Goal: Task Accomplishment & Management: Complete application form

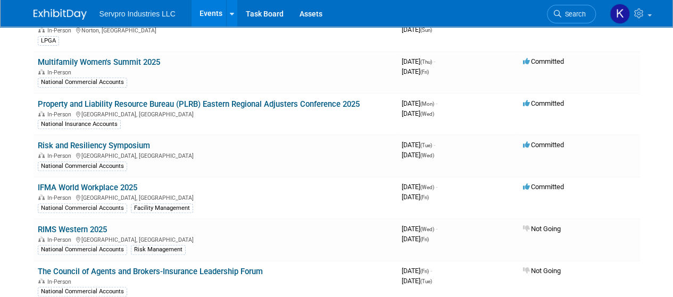
scroll to position [218, 0]
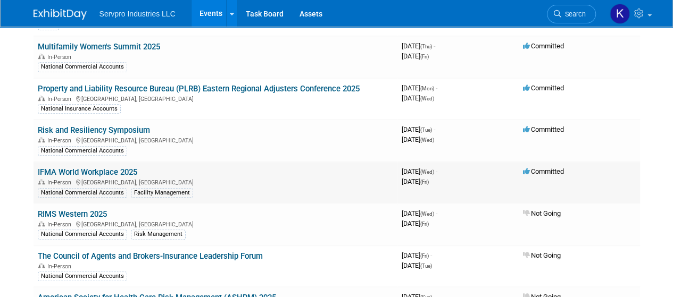
click at [74, 169] on link "IFMA World Workplace 2025" at bounding box center [87, 172] width 99 height 10
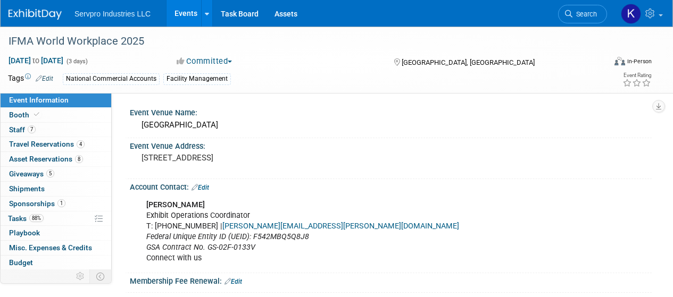
select select "Exhibitor"
select select "Linked In"
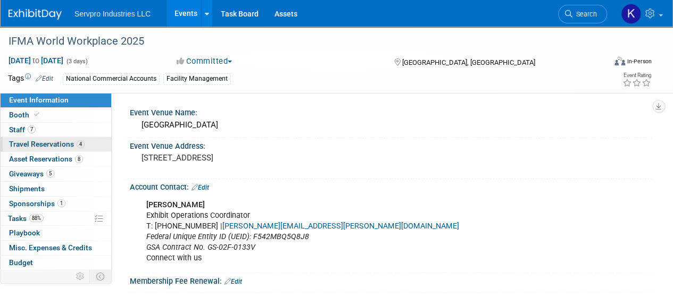
click at [37, 140] on span "Travel Reservations 4" at bounding box center [46, 144] width 75 height 9
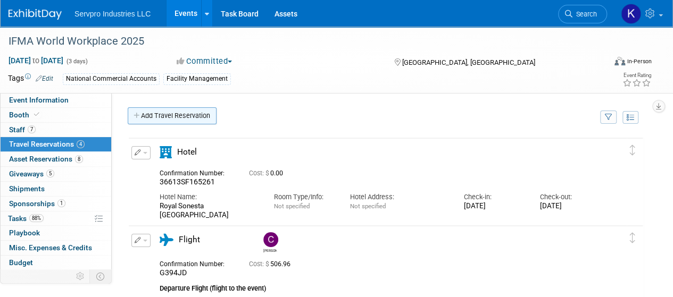
click at [157, 113] on link "Add Travel Reservation" at bounding box center [172, 115] width 89 height 17
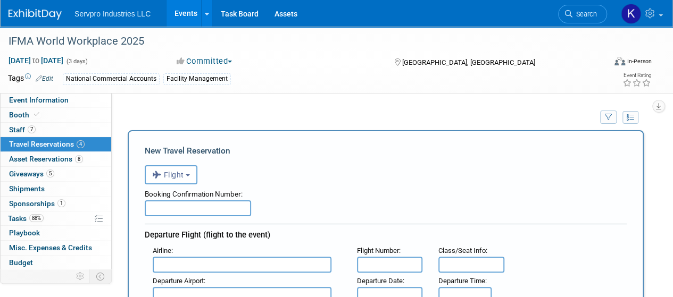
click at [190, 264] on input "text" at bounding box center [242, 265] width 179 height 16
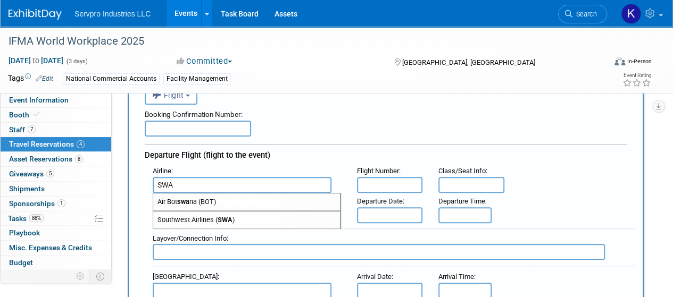
scroll to position [104, 0]
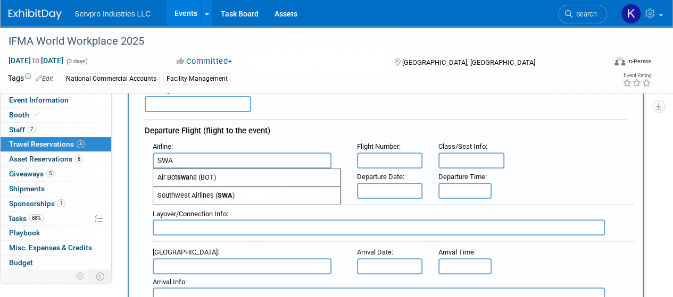
click at [211, 195] on span "Southwest Airlines ( SWA )" at bounding box center [246, 195] width 187 height 17
type input "Southwest Airlines (SWA)"
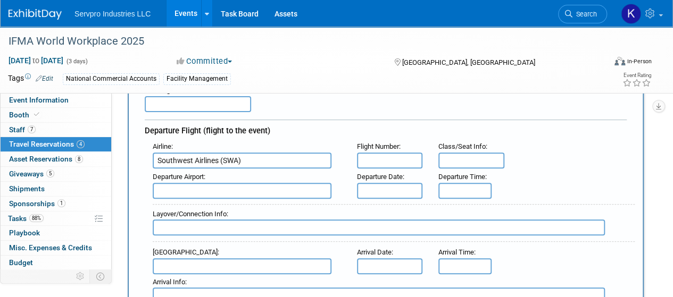
click at [390, 157] on input "text" at bounding box center [389, 161] width 65 height 16
type input "WN1179"
click at [195, 191] on input "text" at bounding box center [242, 191] width 179 height 16
click at [192, 208] on span "BNA - Nashville International Airport" at bounding box center [246, 207] width 187 height 17
type input "BNA - Nashville International Airport"
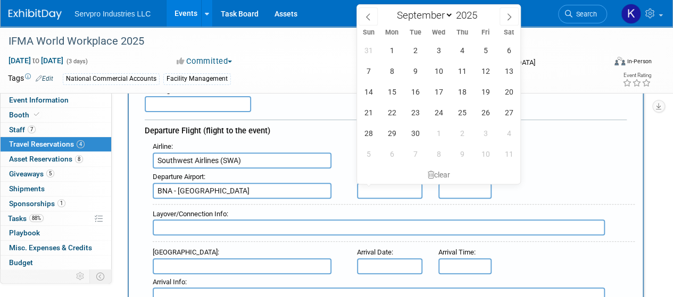
click at [381, 188] on input "text" at bounding box center [389, 191] width 65 height 16
click at [418, 93] on span "16" at bounding box center [415, 91] width 21 height 21
type input "Sep 16, 2025"
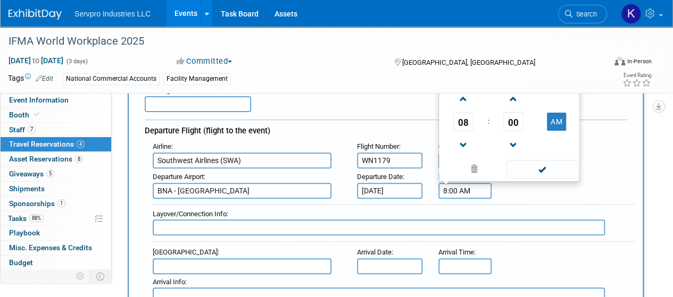
click at [460, 188] on input "8:00 AM" at bounding box center [464, 191] width 53 height 16
click at [564, 119] on button "AM" at bounding box center [556, 122] width 19 height 18
click at [463, 97] on span at bounding box center [463, 99] width 19 height 19
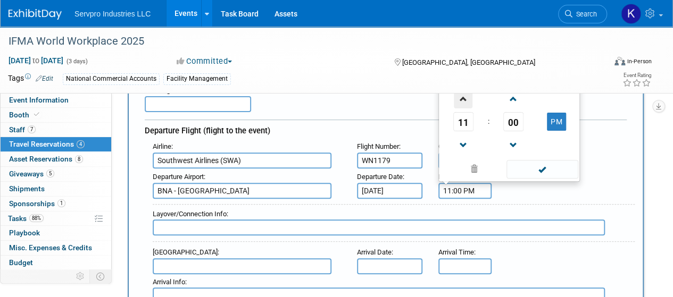
click at [463, 97] on span at bounding box center [463, 99] width 19 height 19
click at [515, 99] on span at bounding box center [513, 99] width 19 height 19
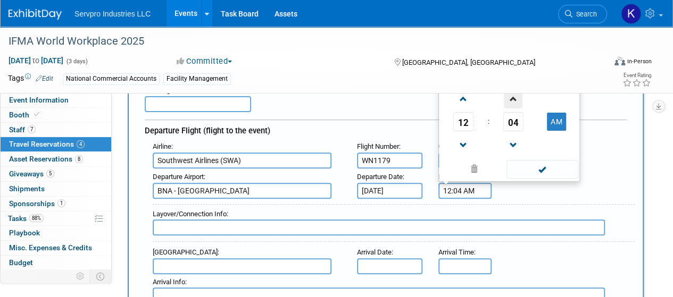
click at [515, 99] on span at bounding box center [513, 99] width 19 height 19
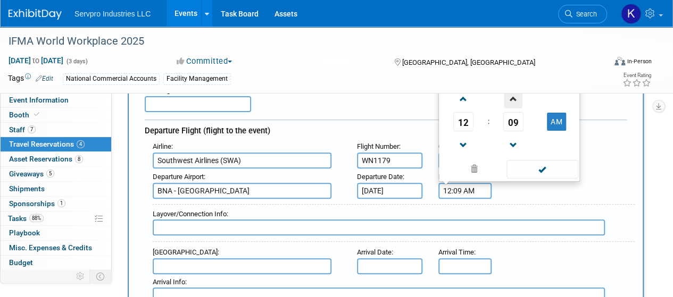
click at [515, 99] on span at bounding box center [513, 99] width 19 height 19
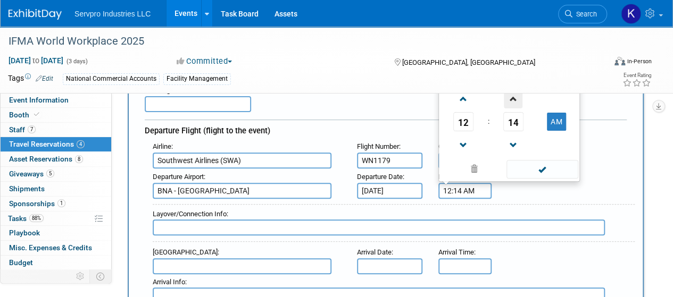
click at [515, 99] on span at bounding box center [513, 99] width 19 height 19
click at [555, 124] on button "AM" at bounding box center [556, 122] width 19 height 18
click at [555, 124] on button "PM" at bounding box center [556, 122] width 19 height 18
click at [555, 124] on button "AM" at bounding box center [556, 122] width 19 height 18
click at [542, 169] on span at bounding box center [542, 169] width 72 height 19
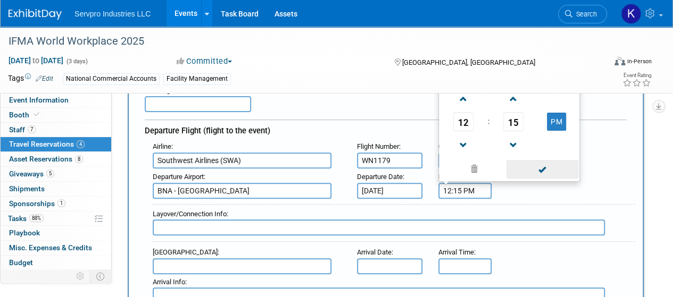
type input "12:15 PM"
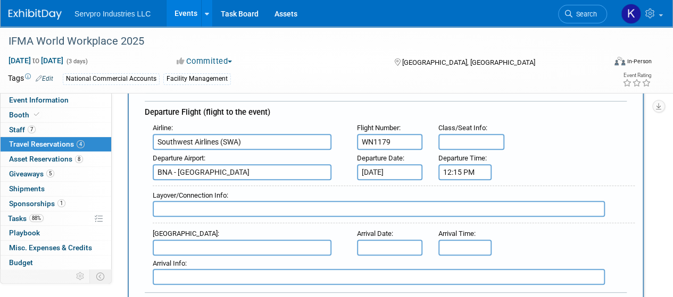
scroll to position [138, 0]
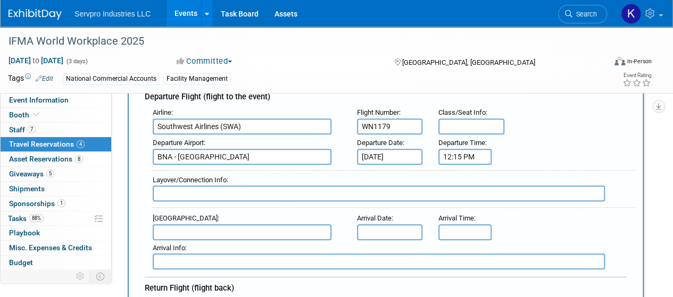
click at [190, 233] on input "text" at bounding box center [242, 232] width 179 height 16
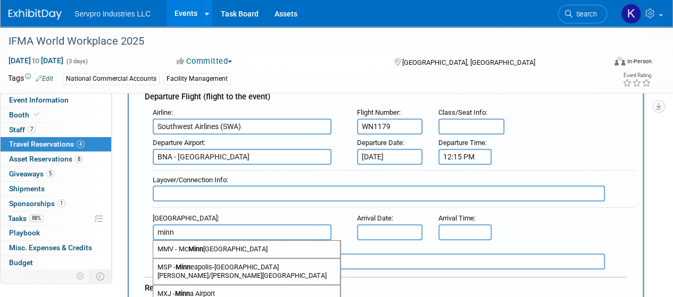
click at [194, 263] on span "MSP - Minn eapolis-St Paul International/Wold-Chamberlain Airport" at bounding box center [246, 272] width 187 height 26
type input "MSP - Minneapolis-St Paul International/Wold-Chamberlain Airport"
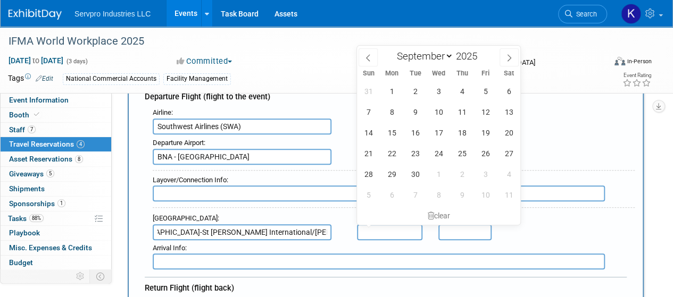
scroll to position [0, 0]
click at [385, 227] on input "text" at bounding box center [389, 232] width 65 height 16
click at [416, 133] on span "16" at bounding box center [415, 132] width 21 height 21
type input "Sep 16, 2025"
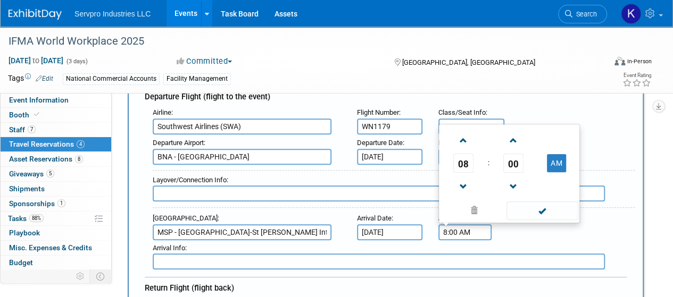
click at [462, 229] on input "8:00 AM" at bounding box center [464, 232] width 53 height 16
click at [463, 181] on span at bounding box center [463, 187] width 19 height 19
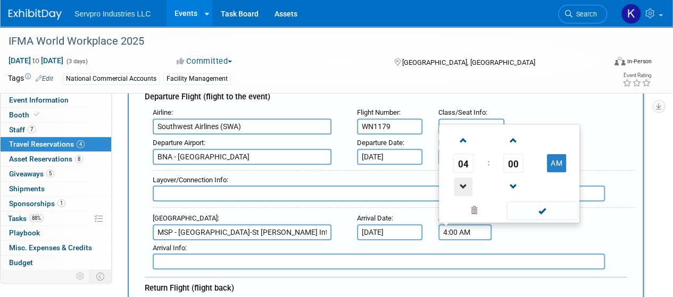
click at [463, 181] on span at bounding box center [463, 187] width 19 height 19
click at [465, 136] on span at bounding box center [463, 140] width 19 height 19
click at [513, 138] on span at bounding box center [513, 140] width 19 height 19
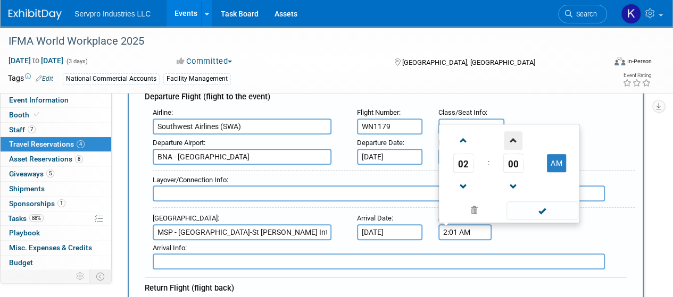
click at [513, 138] on span at bounding box center [513, 140] width 19 height 19
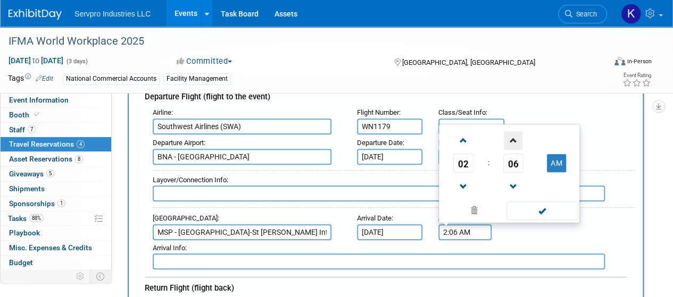
click at [513, 138] on span at bounding box center [513, 140] width 19 height 19
click at [513, 136] on span at bounding box center [513, 140] width 19 height 19
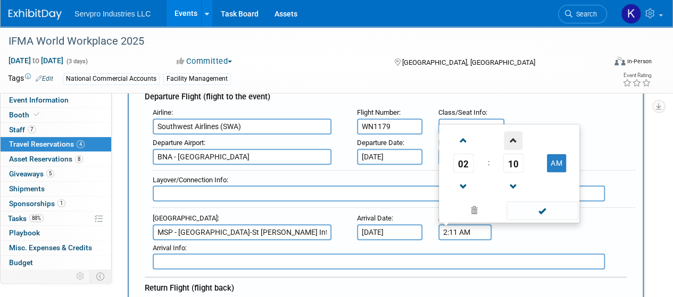
click at [513, 136] on span at bounding box center [513, 140] width 19 height 19
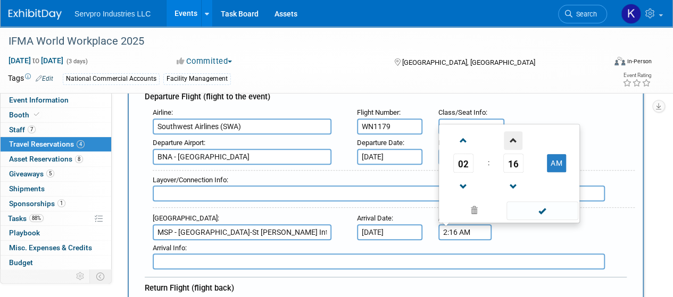
click at [513, 136] on span at bounding box center [513, 140] width 19 height 19
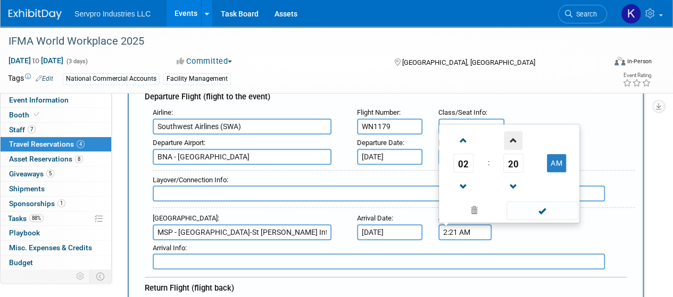
click at [513, 136] on span at bounding box center [513, 140] width 19 height 19
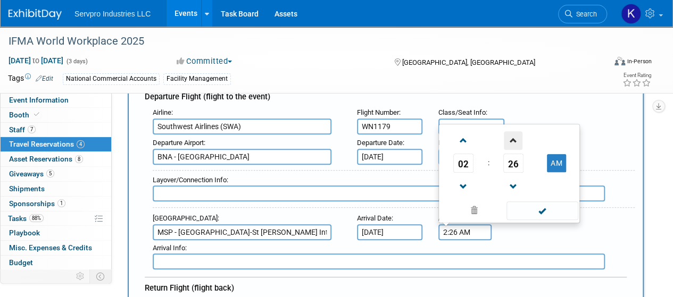
click at [513, 136] on span at bounding box center [513, 140] width 19 height 19
click at [557, 158] on button "AM" at bounding box center [556, 163] width 19 height 18
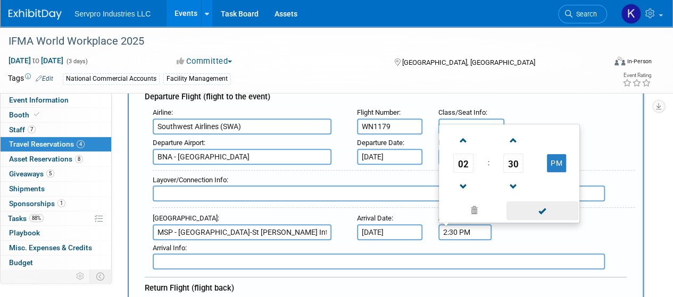
click at [543, 207] on span at bounding box center [542, 211] width 72 height 19
type input "2:30 PM"
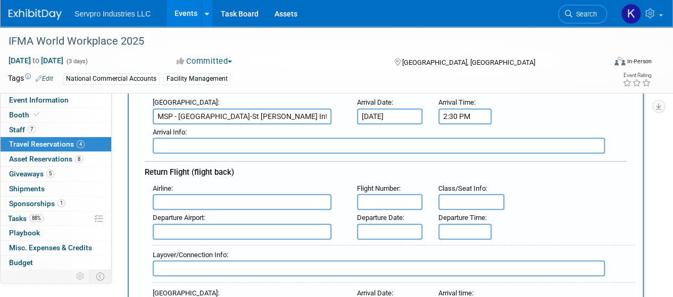
scroll to position [267, 0]
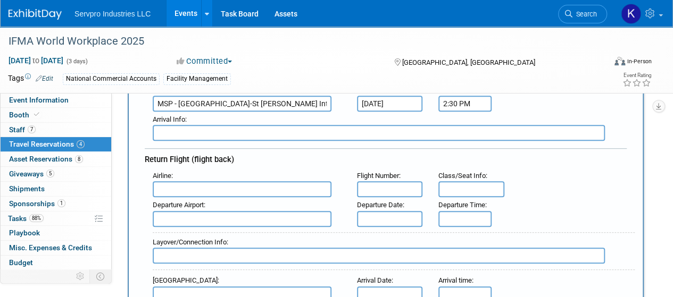
click at [188, 191] on input "text" at bounding box center [242, 189] width 179 height 16
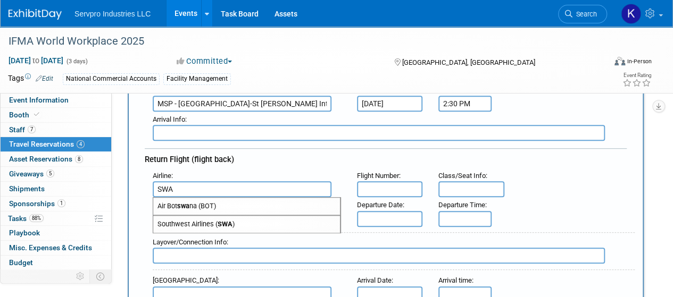
click at [189, 220] on span "Southwest Airlines ( SWA )" at bounding box center [246, 224] width 187 height 17
type input "Southwest Airlines (SWA)"
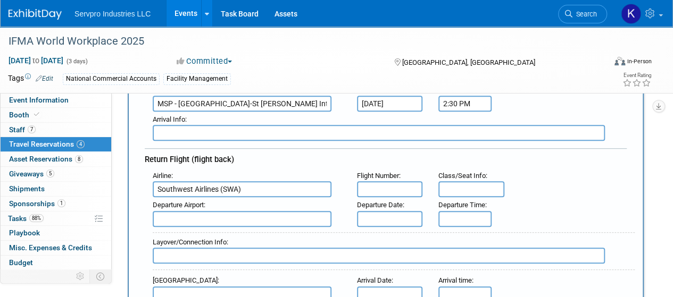
click at [380, 185] on input "text" at bounding box center [389, 189] width 65 height 16
type input "WN581"
click at [250, 218] on input "text" at bounding box center [242, 219] width 179 height 16
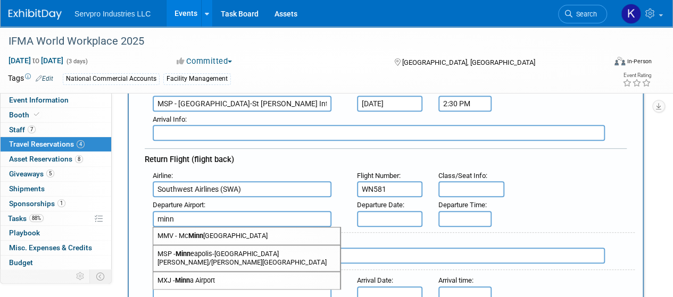
click at [215, 252] on span "MSP - Minn eapolis-St Paul International/Wold-Chamberlain Airport" at bounding box center [246, 259] width 187 height 26
type input "MSP - Minneapolis-St Paul International/Wold-Chamberlain Airport"
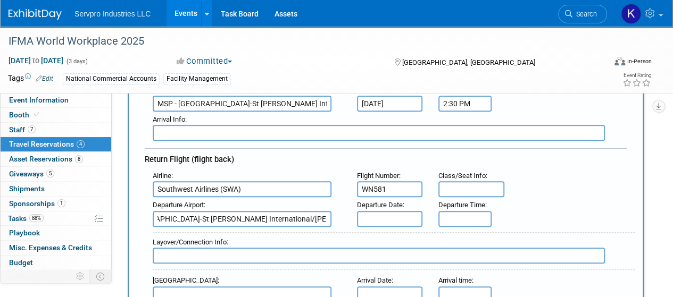
scroll to position [0, 0]
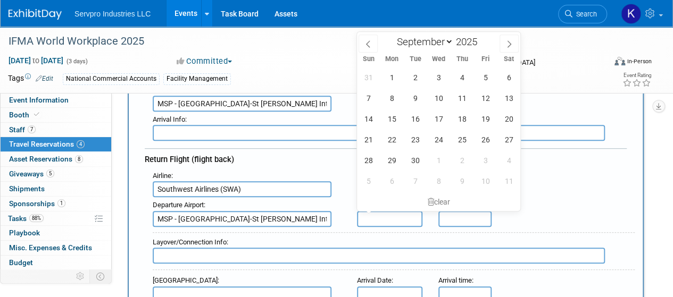
click at [387, 214] on input "text" at bounding box center [389, 219] width 65 height 16
click at [464, 118] on span "18" at bounding box center [461, 118] width 21 height 21
type input "Sep 18, 2025"
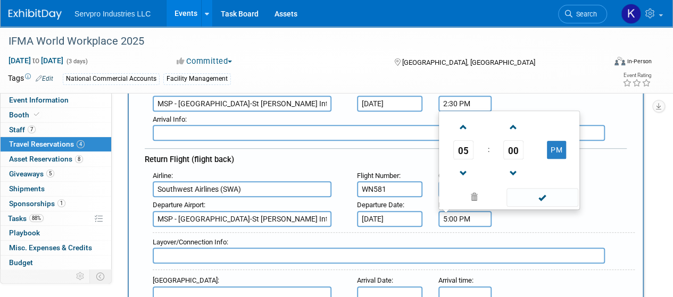
click at [454, 213] on input "5:00 PM" at bounding box center [464, 219] width 53 height 16
click at [460, 122] on span at bounding box center [463, 127] width 19 height 19
click at [514, 121] on span at bounding box center [513, 127] width 19 height 19
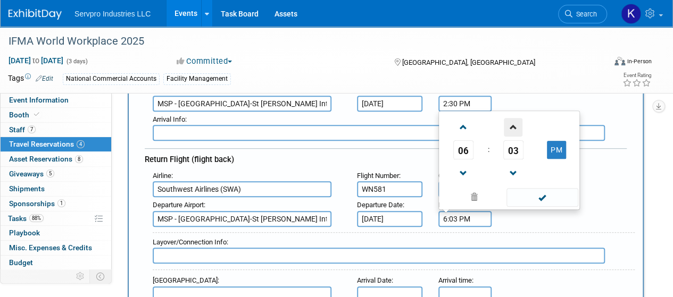
click at [514, 121] on span at bounding box center [513, 127] width 19 height 19
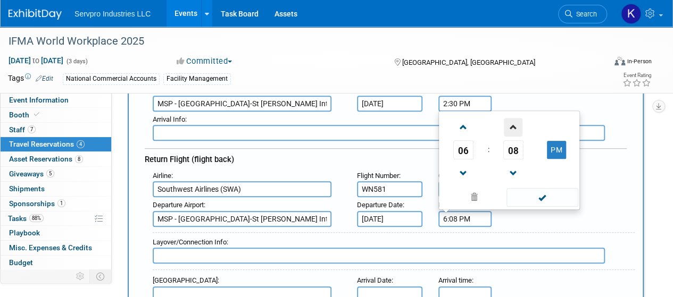
click at [514, 121] on span at bounding box center [513, 127] width 19 height 19
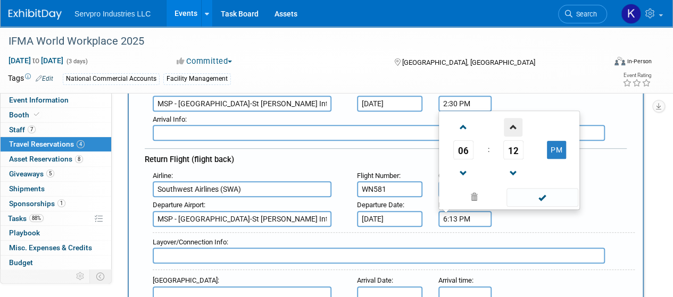
click at [514, 121] on span at bounding box center [513, 127] width 19 height 19
type input "6:15 PM"
click at [545, 192] on span at bounding box center [542, 197] width 72 height 19
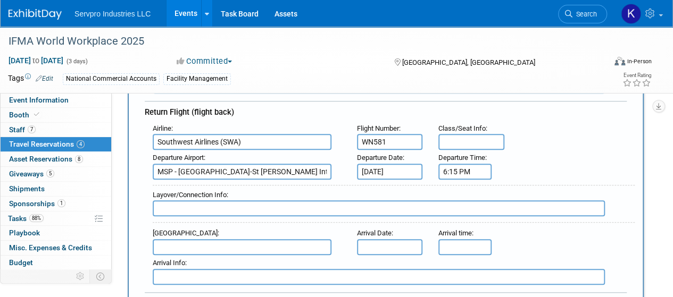
scroll to position [334, 0]
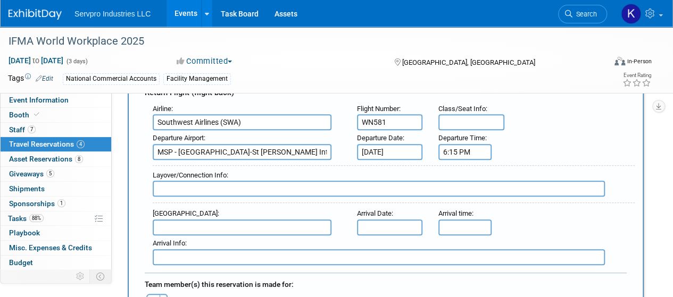
click at [198, 230] on input "text" at bounding box center [242, 228] width 179 height 16
click at [204, 237] on span "BNA - Nashville International Airport" at bounding box center [246, 244] width 187 height 17
type input "BNA - Nashville International Airport"
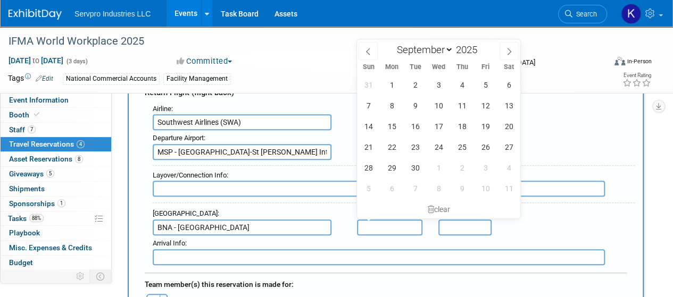
click at [384, 222] on input "text" at bounding box center [389, 228] width 65 height 16
click at [466, 124] on span "18" at bounding box center [461, 126] width 21 height 21
type input "Sep 18, 2025"
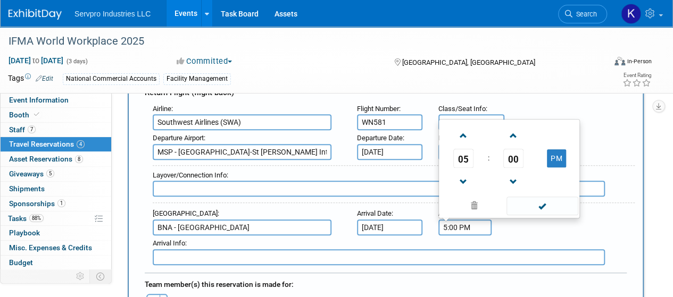
click at [458, 224] on input "5:00 PM" at bounding box center [464, 228] width 53 height 16
click at [465, 132] on span at bounding box center [463, 136] width 19 height 19
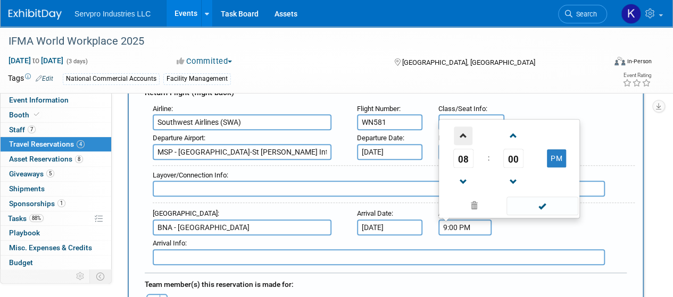
click at [465, 132] on span at bounding box center [463, 136] width 19 height 19
click at [462, 176] on span at bounding box center [463, 182] width 19 height 19
click at [512, 128] on span at bounding box center [513, 136] width 19 height 19
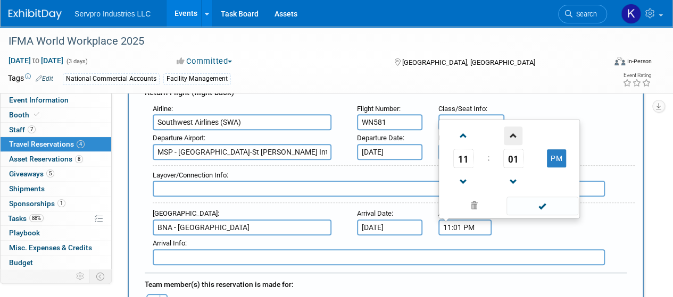
click at [512, 128] on span at bounding box center [513, 136] width 19 height 19
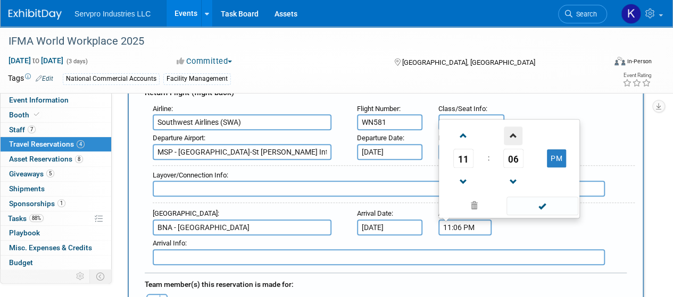
click at [512, 128] on span at bounding box center [513, 136] width 19 height 19
type input "11:10 PM"
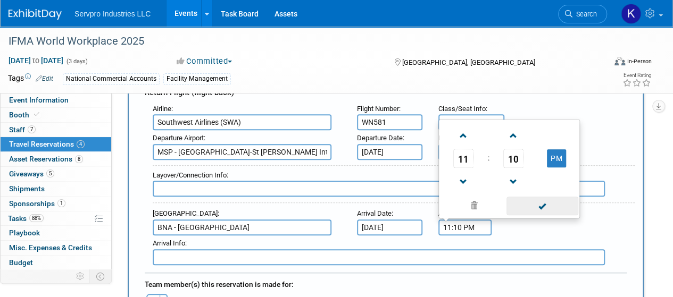
click at [546, 201] on span at bounding box center [542, 206] width 72 height 19
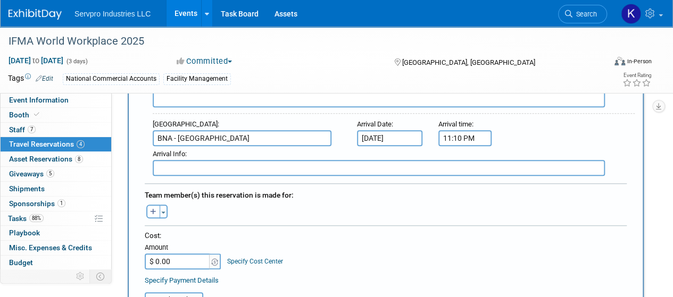
scroll to position [432, 0]
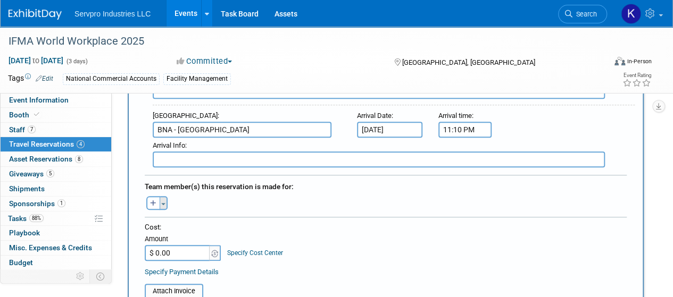
click at [162, 203] on span "button" at bounding box center [163, 204] width 4 height 2
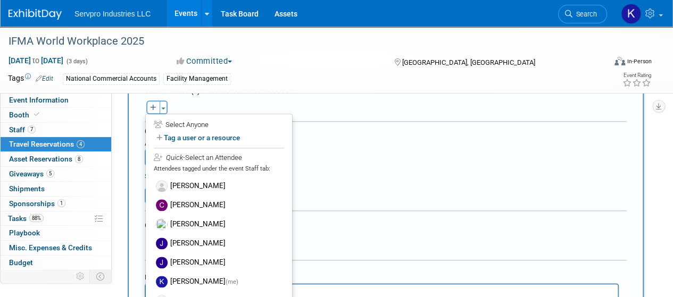
scroll to position [530, 0]
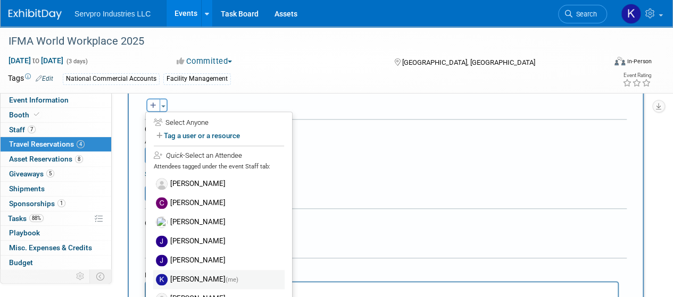
click at [205, 273] on label "Kevin Wofford (me)" at bounding box center [218, 279] width 131 height 19
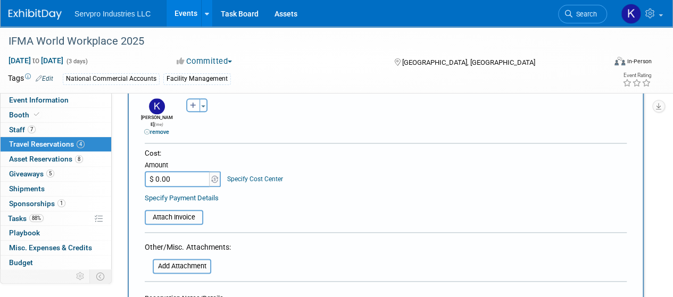
click at [441, 148] on div "Cost: Amount $ 0.00 Specify Cost Center Cost Center -- Not Specified --" at bounding box center [386, 167] width 482 height 39
click at [577, 129] on form "<i class="fas fa-plane" style="padding: 6px 4px 6px 1px;"></i> Flight <i class=…" at bounding box center [386, 18] width 482 height 777
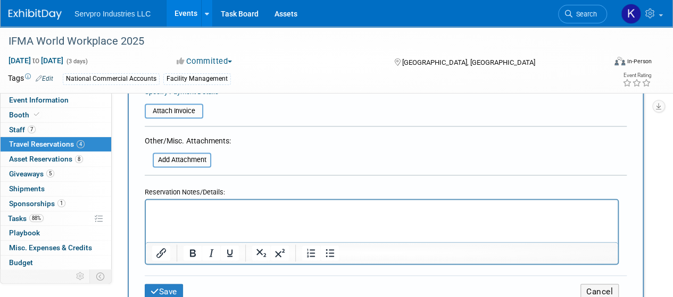
scroll to position [685, 0]
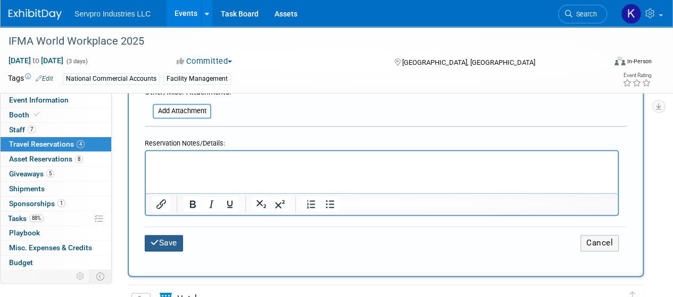
click at [174, 235] on button "Save" at bounding box center [164, 243] width 38 height 16
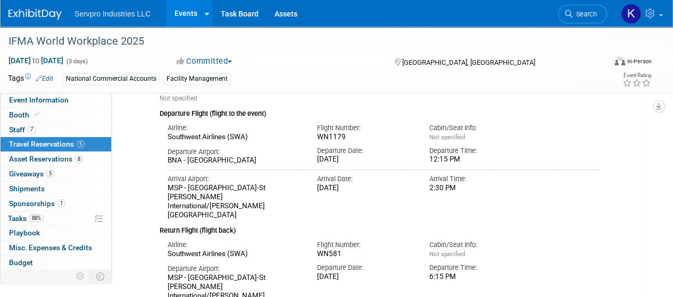
scroll to position [0, 0]
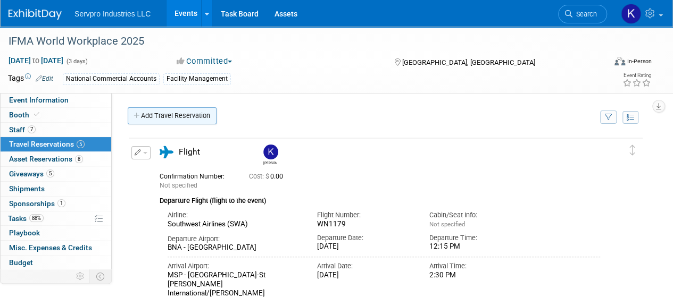
click at [178, 114] on link "Add Travel Reservation" at bounding box center [172, 115] width 89 height 17
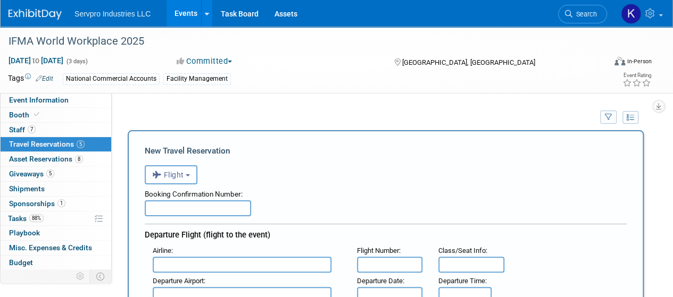
click at [193, 175] on button "Flight" at bounding box center [171, 174] width 53 height 19
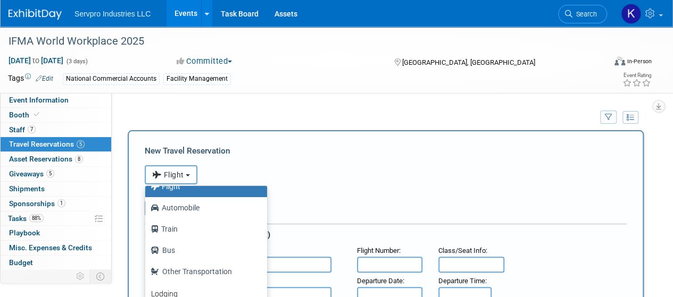
scroll to position [45, 0]
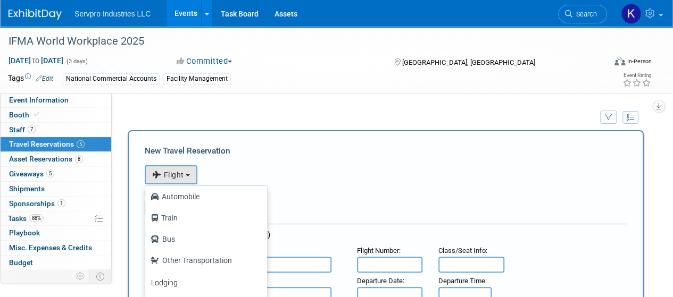
click at [159, 282] on b "Lodging" at bounding box center [164, 283] width 27 height 9
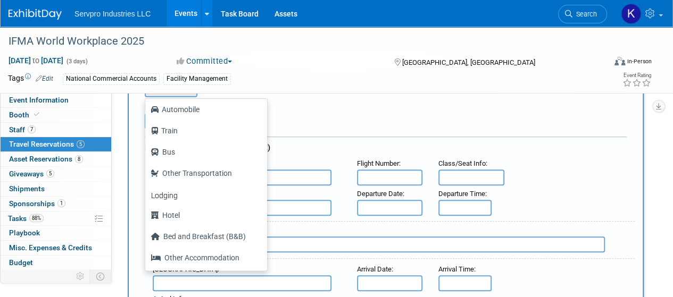
scroll to position [105, 0]
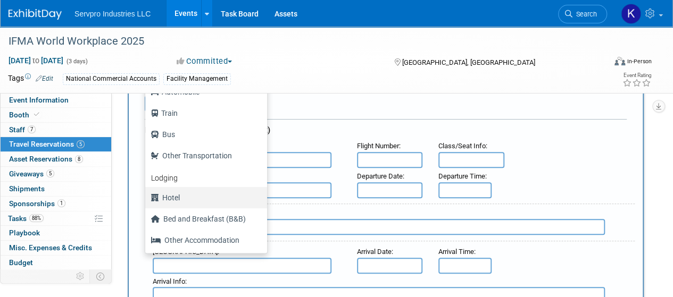
click at [168, 200] on label "Hotel" at bounding box center [203, 197] width 106 height 17
click at [147, 200] on input "Hotel" at bounding box center [143, 196] width 7 height 7
select select "6"
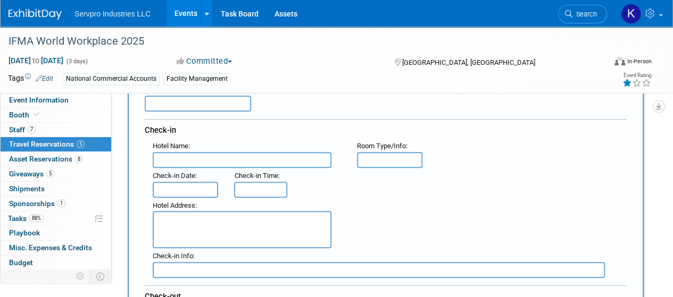
click at [627, 80] on icon at bounding box center [627, 82] width 10 height 7
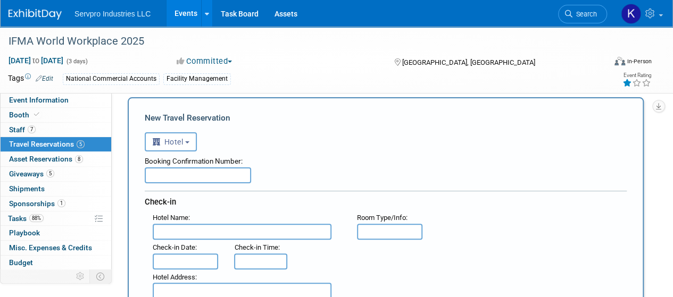
scroll to position [0, 0]
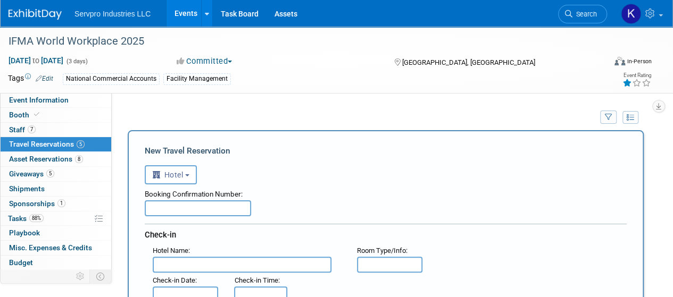
click at [191, 206] on input "text" at bounding box center [198, 208] width 106 height 16
click at [174, 262] on input "text" at bounding box center [242, 265] width 179 height 16
type input "Marriott City Center"
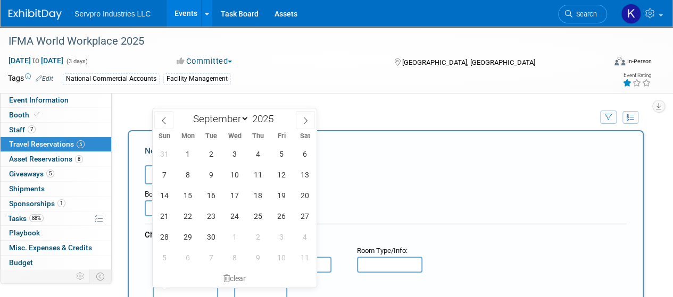
click at [182, 289] on input "text" at bounding box center [185, 295] width 65 height 16
click at [213, 195] on span "16" at bounding box center [210, 195] width 21 height 21
type input "Sep 16, 2025"
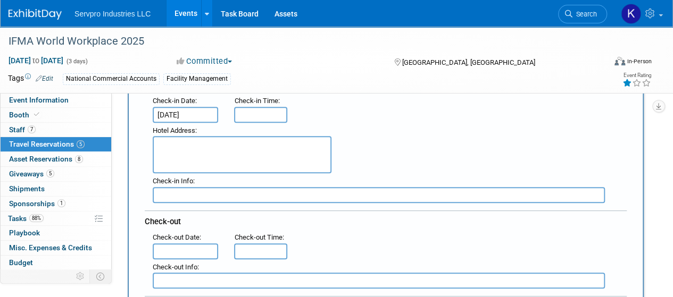
scroll to position [182, 0]
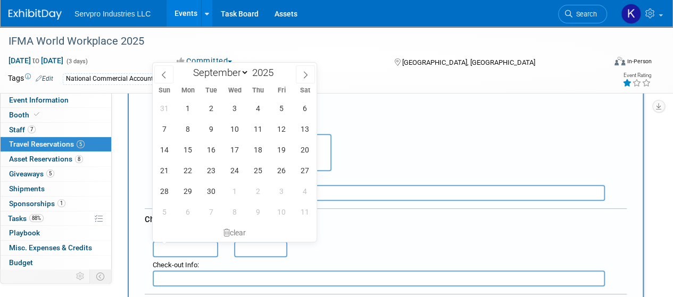
click at [181, 245] on input "text" at bounding box center [185, 249] width 65 height 16
click at [253, 150] on span "18" at bounding box center [257, 149] width 21 height 21
type input "Sep 18, 2025"
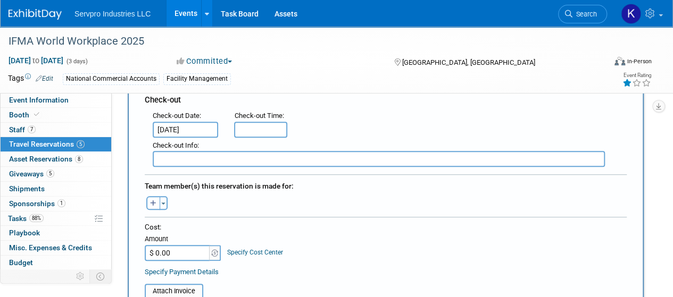
scroll to position [323, 0]
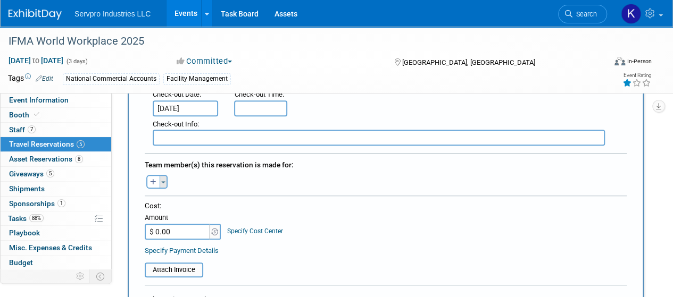
click at [164, 183] on button "Toggle Dropdown" at bounding box center [164, 182] width 8 height 14
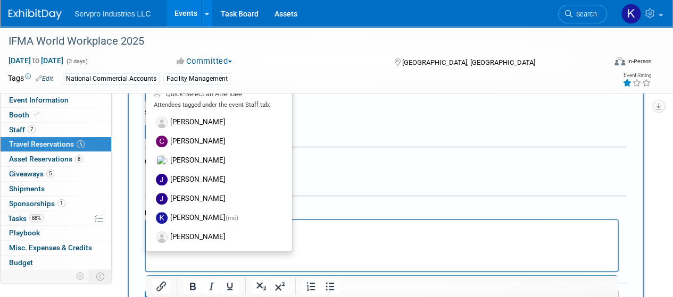
scroll to position [492, 0]
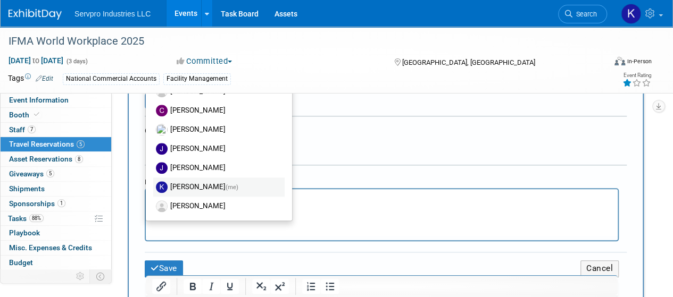
click at [205, 182] on label "Kevin Wofford (me)" at bounding box center [218, 187] width 131 height 19
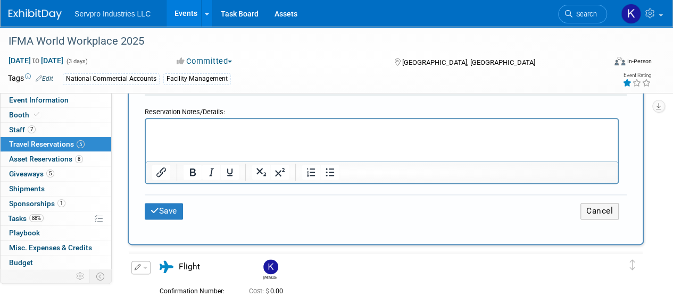
scroll to position [603, 0]
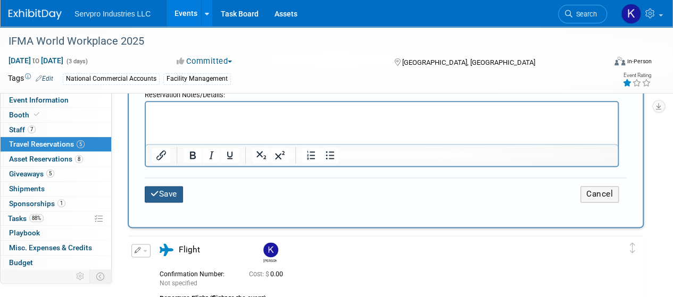
click at [169, 186] on button "Save" at bounding box center [164, 194] width 38 height 16
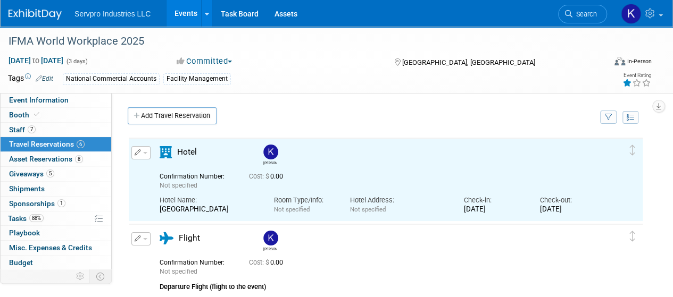
scroll to position [0, 0]
click at [360, 124] on div "Add Travel Reservation" at bounding box center [361, 117] width 472 height 20
